Goal: Navigation & Orientation: Find specific page/section

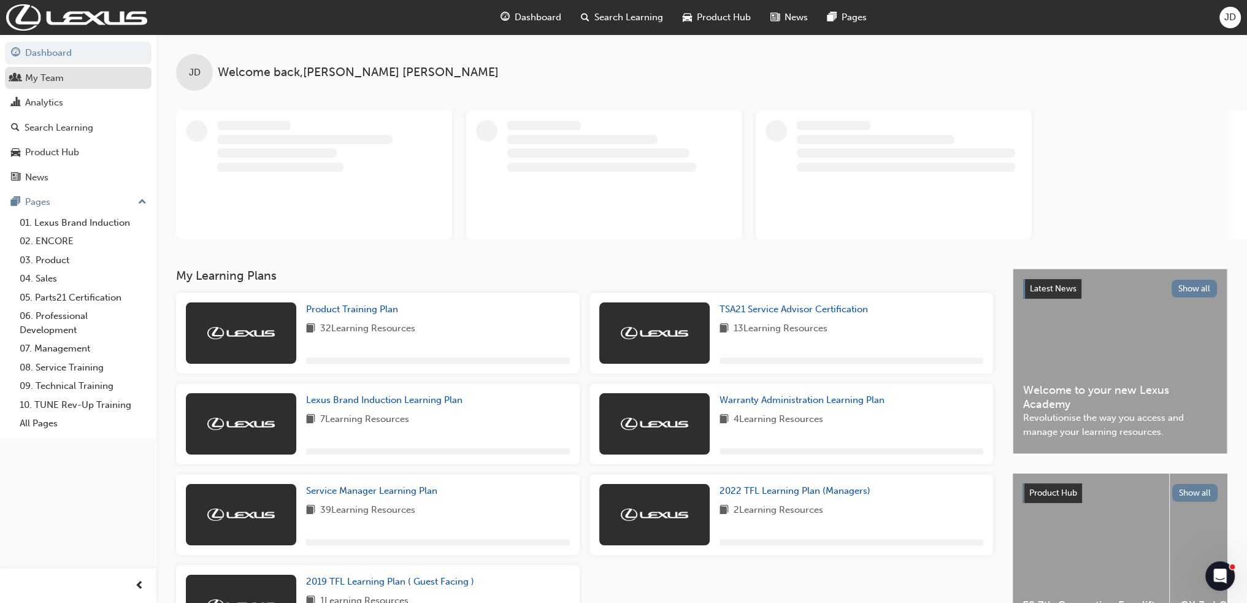
click at [56, 69] on link "My Team" at bounding box center [78, 78] width 147 height 23
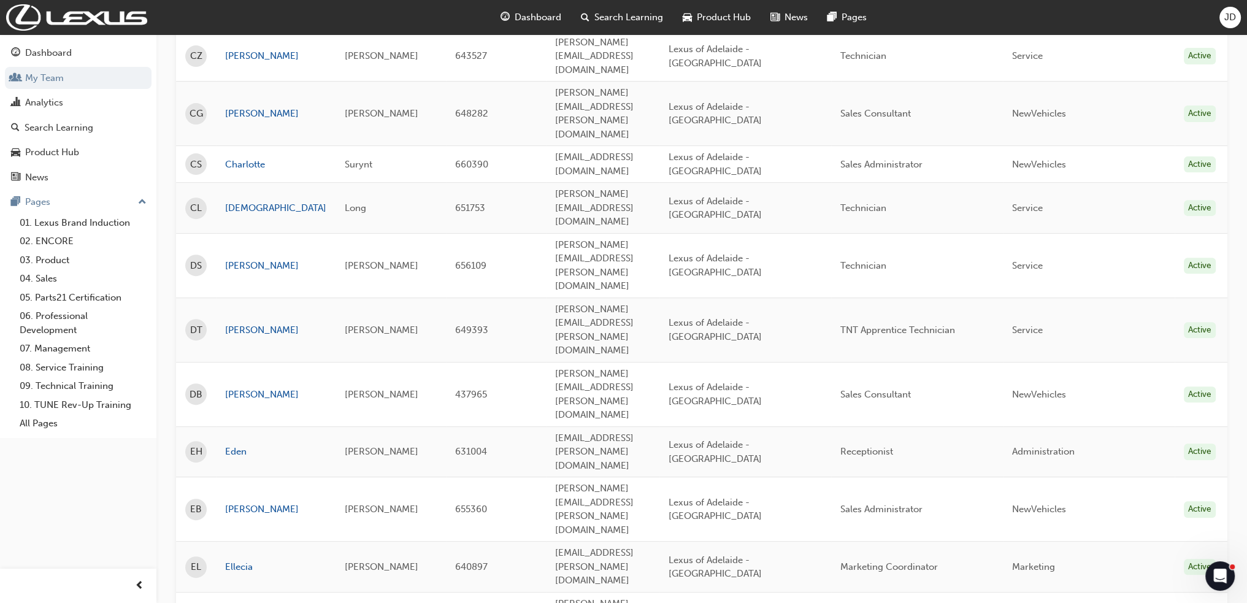
scroll to position [613, 0]
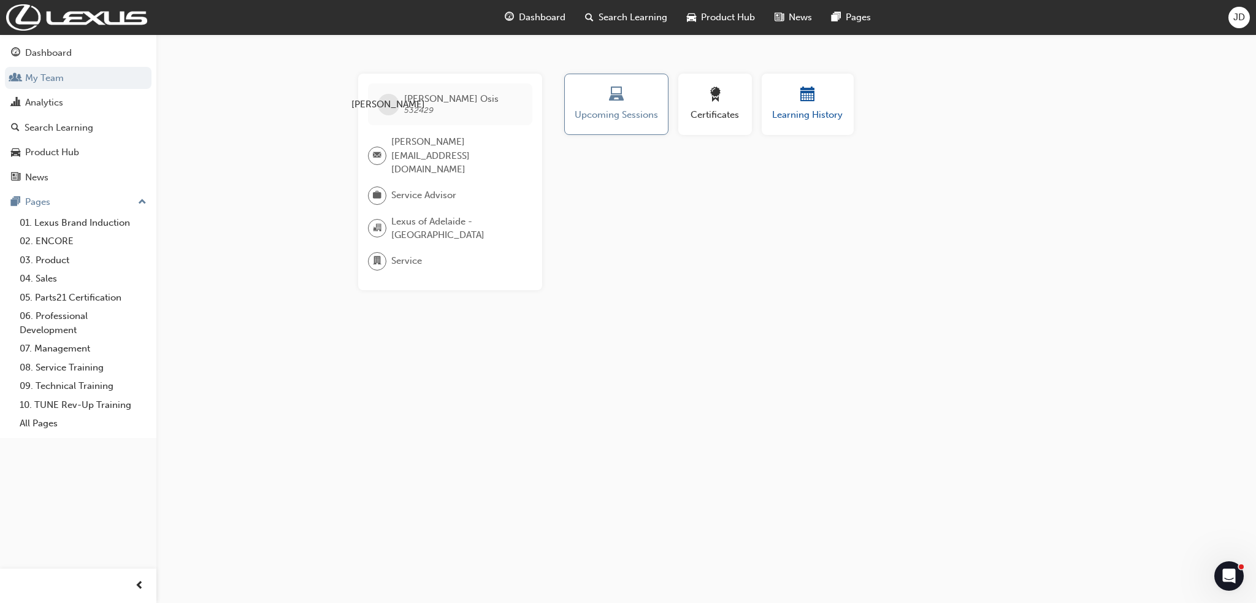
click at [783, 105] on div "button" at bounding box center [808, 96] width 74 height 19
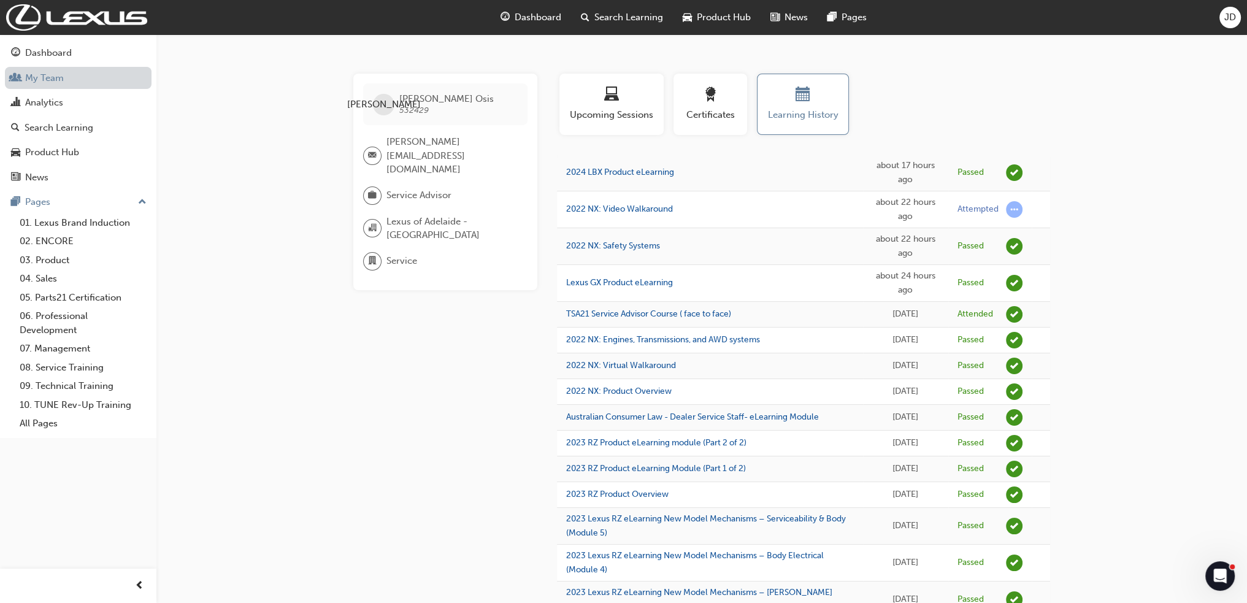
click at [43, 82] on link "My Team" at bounding box center [78, 78] width 147 height 23
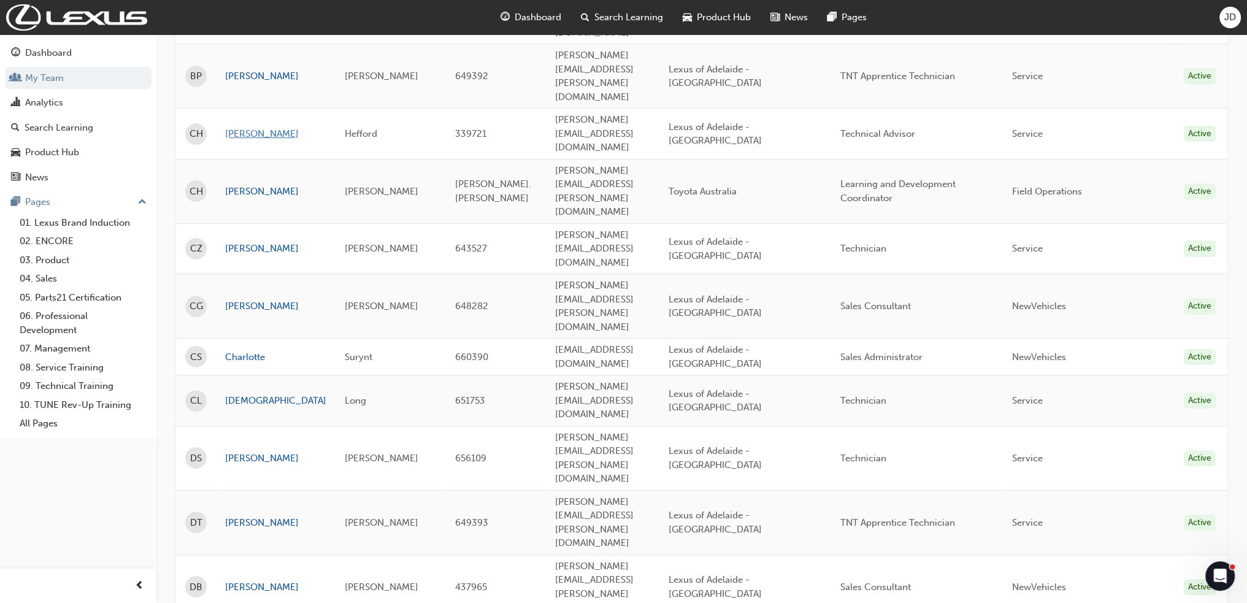
scroll to position [429, 0]
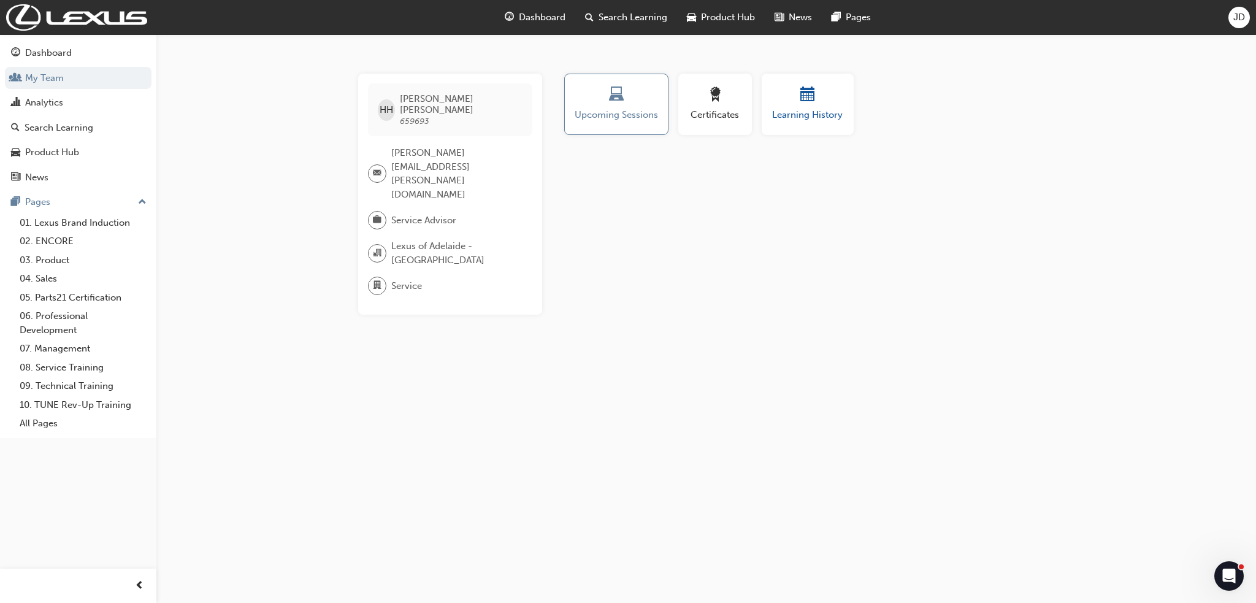
click at [784, 101] on div "button" at bounding box center [808, 96] width 74 height 19
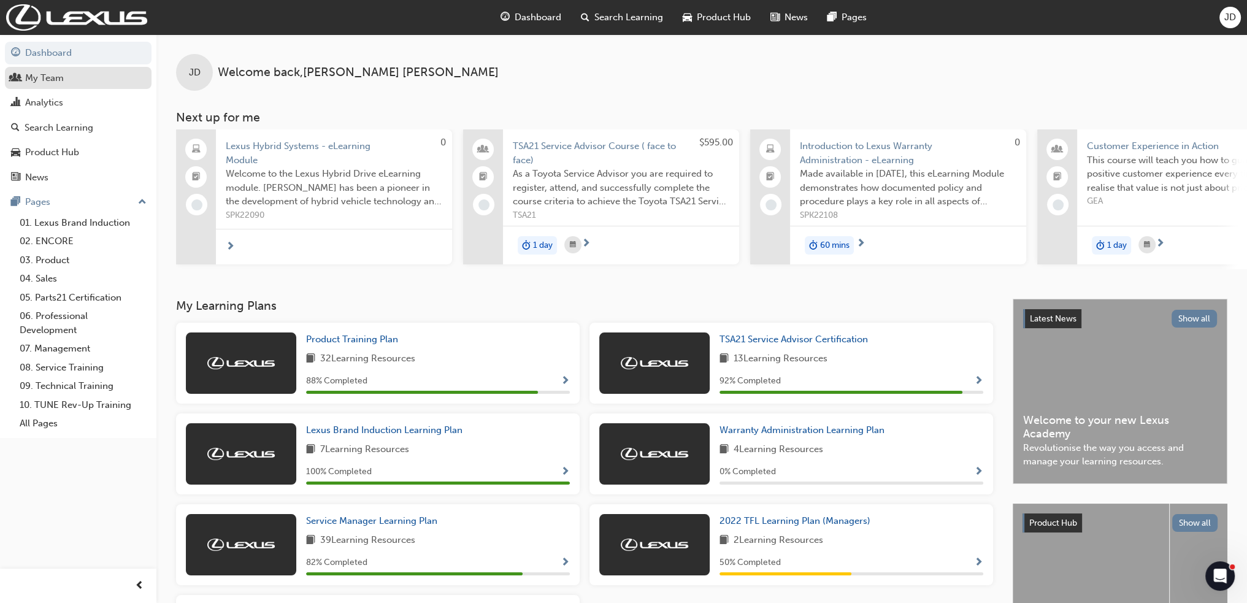
click at [52, 81] on div "My Team" at bounding box center [44, 78] width 39 height 14
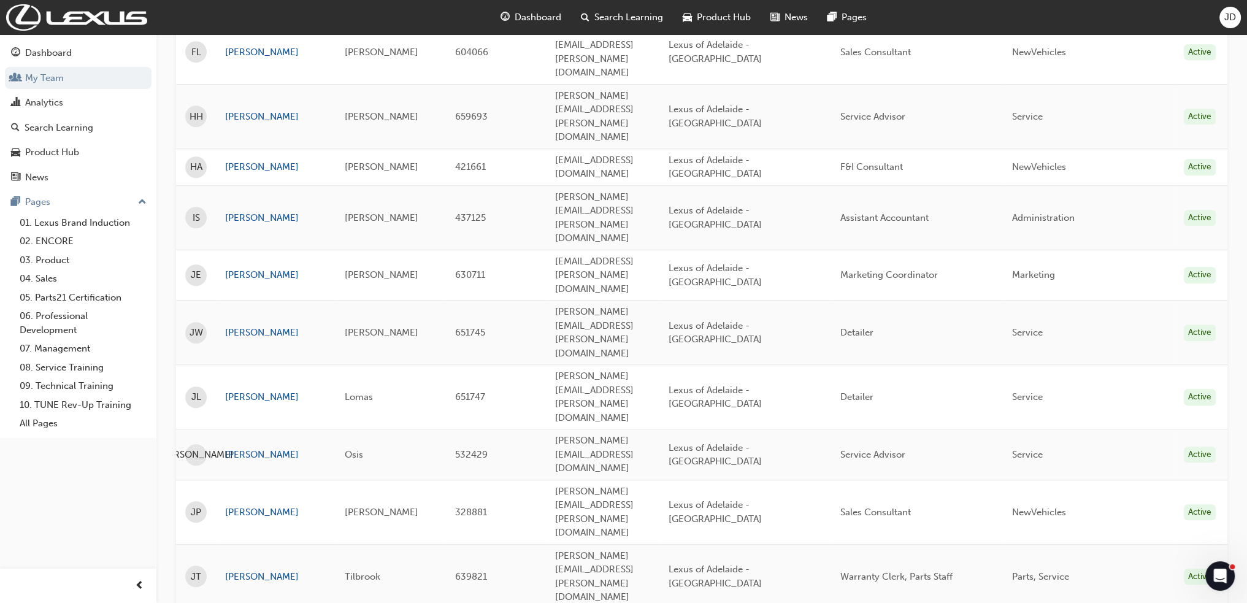
scroll to position [1241, 0]
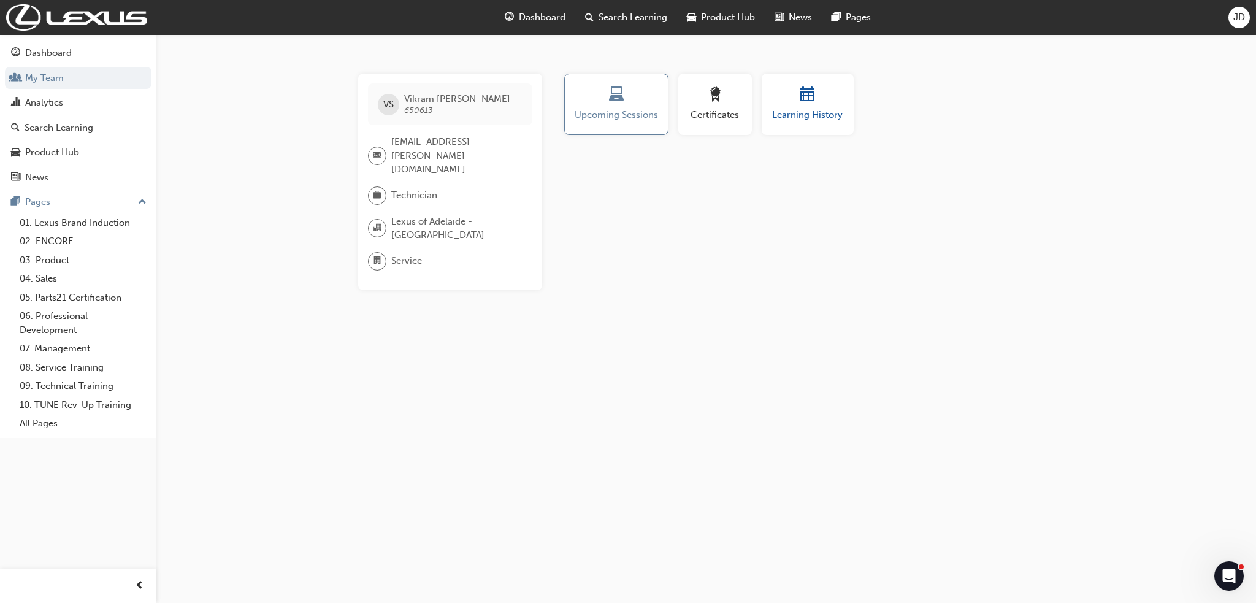
click at [776, 112] on span "Learning History" at bounding box center [808, 115] width 74 height 14
